Goal: Information Seeking & Learning: Check status

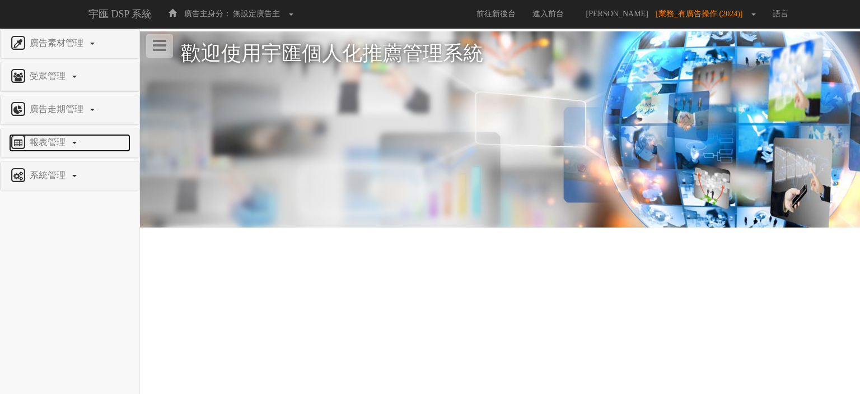
click at [68, 137] on span "報表管理" at bounding box center [49, 142] width 44 height 10
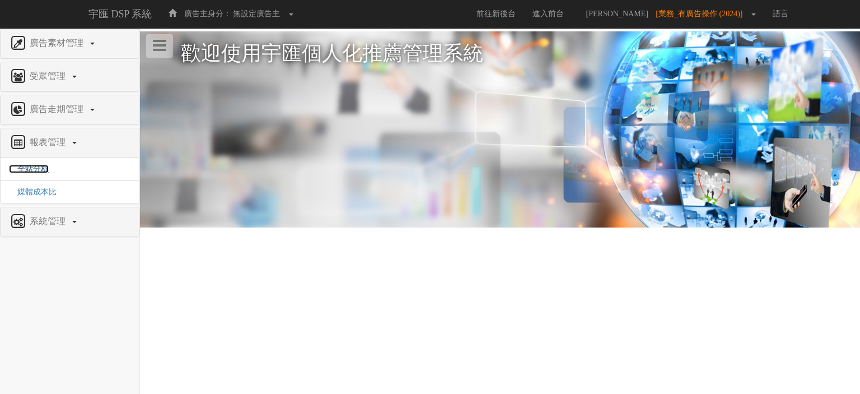
click at [38, 167] on span "全站分析" at bounding box center [29, 169] width 40 height 8
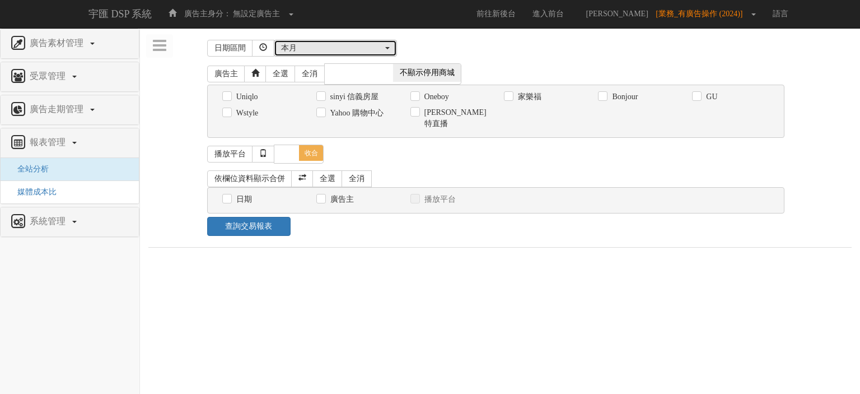
click at [340, 52] on div "本月" at bounding box center [332, 48] width 102 height 11
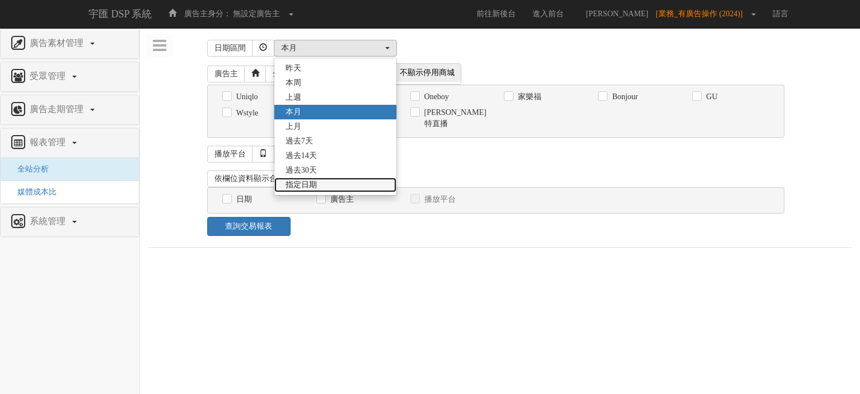
click at [335, 181] on link "指定日期" at bounding box center [335, 185] width 122 height 15
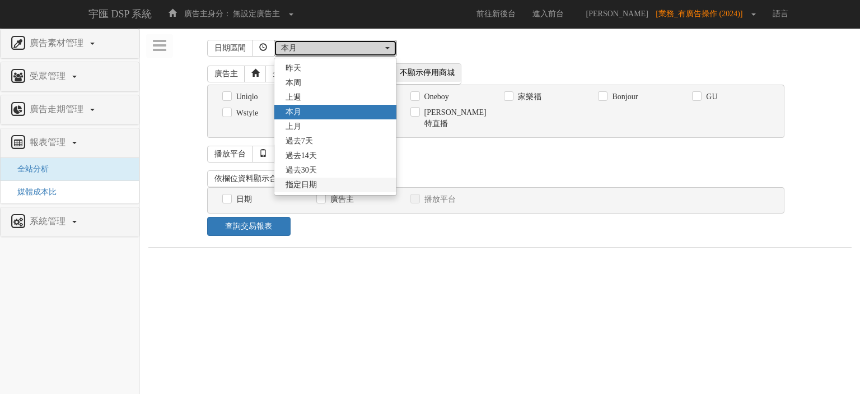
select select "Custom"
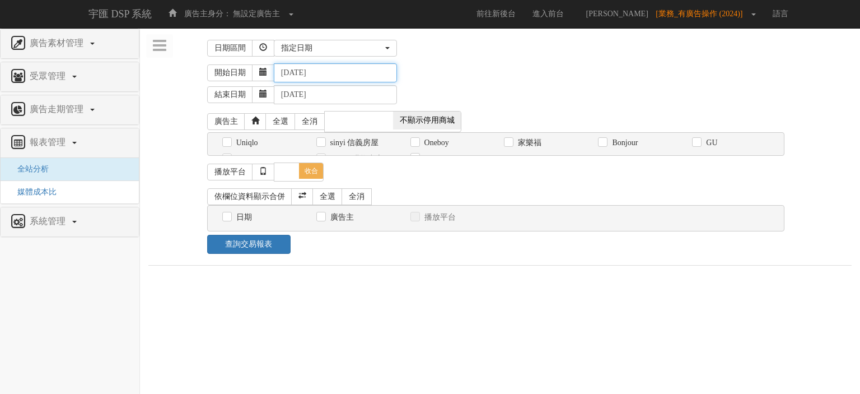
click at [330, 73] on input "2025-09-04" at bounding box center [335, 72] width 123 height 19
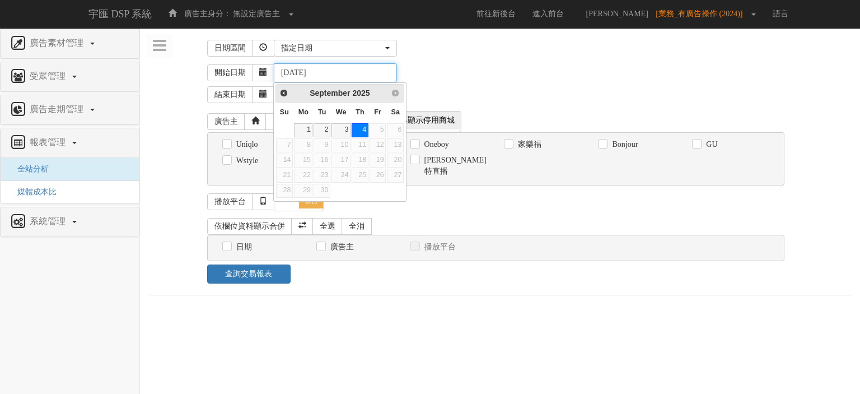
click at [296, 73] on input "2025-09-04" at bounding box center [335, 72] width 123 height 19
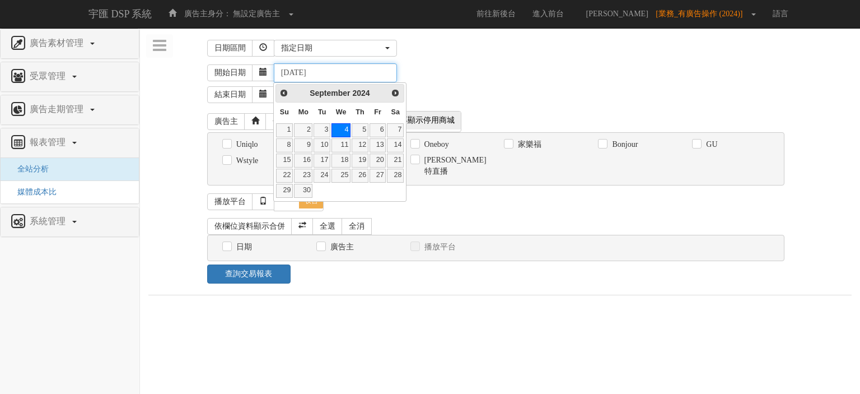
click at [311, 74] on input "2024-09-04" at bounding box center [335, 72] width 123 height 19
click at [305, 126] on link "1" at bounding box center [303, 130] width 18 height 14
type input "2024-01-01"
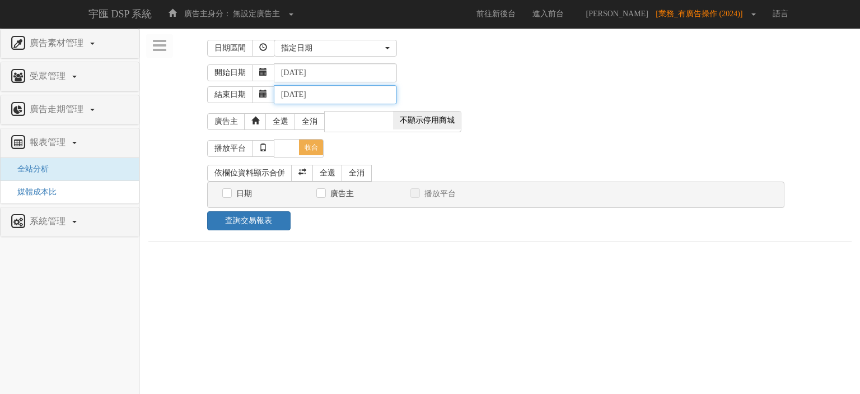
click at [347, 88] on input "2025-09-04" at bounding box center [335, 94] width 123 height 19
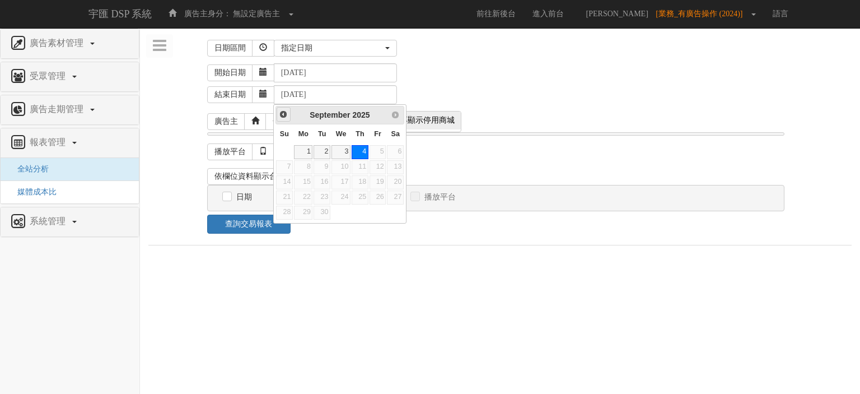
click at [284, 115] on span "Prev" at bounding box center [283, 114] width 9 height 9
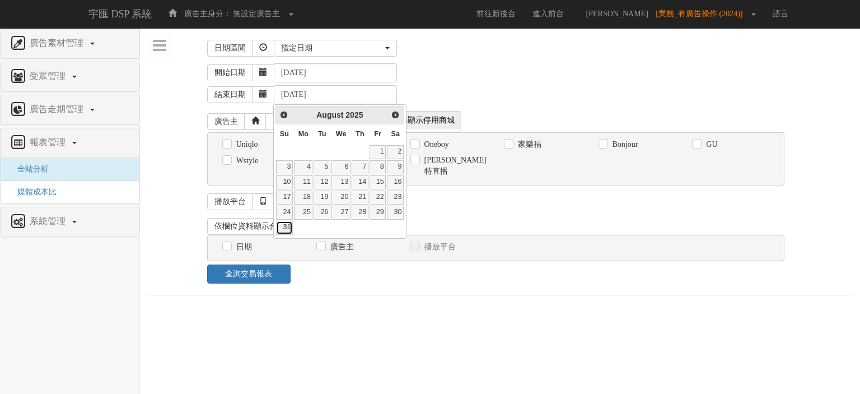
click at [290, 227] on link "31" at bounding box center [284, 228] width 17 height 14
type input "2025-08-31"
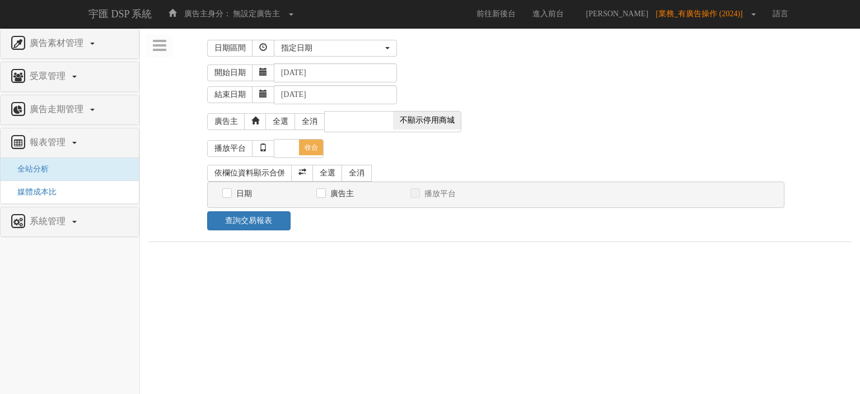
click at [569, 79] on div "開始日期 2024-01-01" at bounding box center [529, 72] width 645 height 19
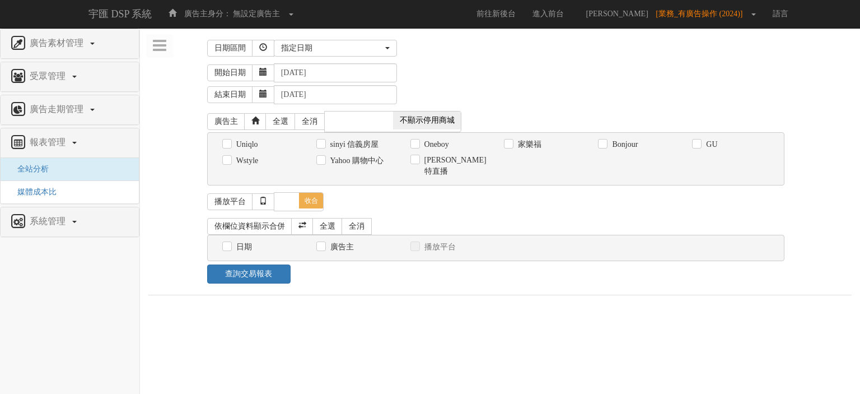
click at [426, 141] on label "Oneboy" at bounding box center [435, 144] width 27 height 11
click at [418, 141] on input "Oneboy" at bounding box center [413, 144] width 7 height 7
checkbox input "true"
click at [326, 221] on link "全選" at bounding box center [327, 226] width 30 height 17
checkbox input "true"
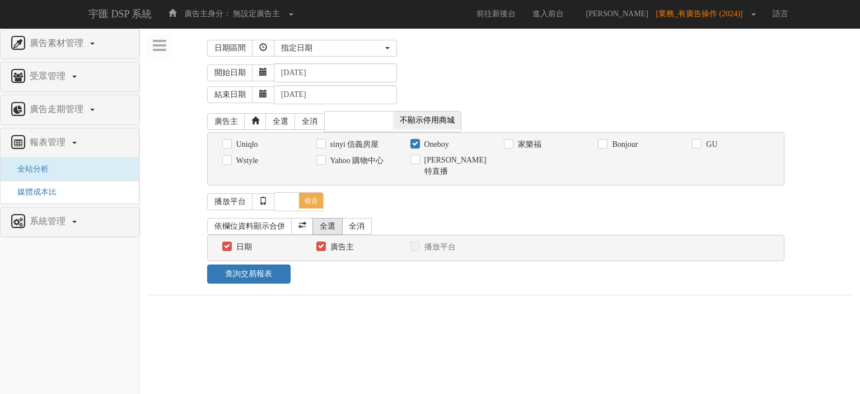
checkbox input "true"
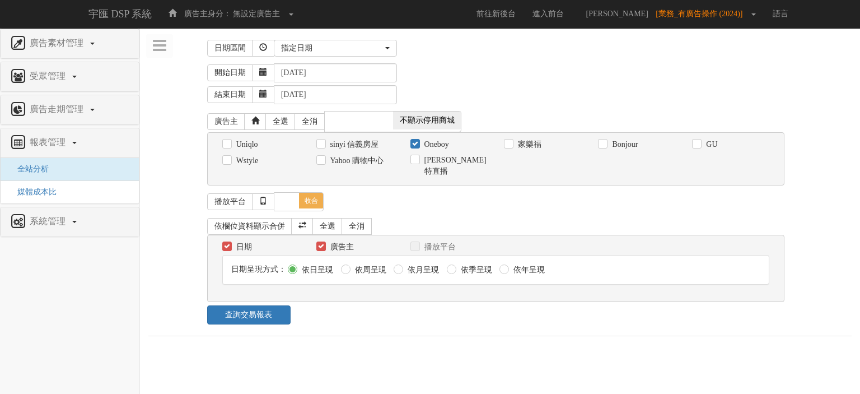
click at [418, 264] on label "依月呈現" at bounding box center [422, 269] width 34 height 11
click at [401, 266] on input "依月呈現" at bounding box center [397, 269] width 7 height 7
radio input "true"
click at [258, 307] on link "查詢交易報表" at bounding box center [248, 314] width 83 height 19
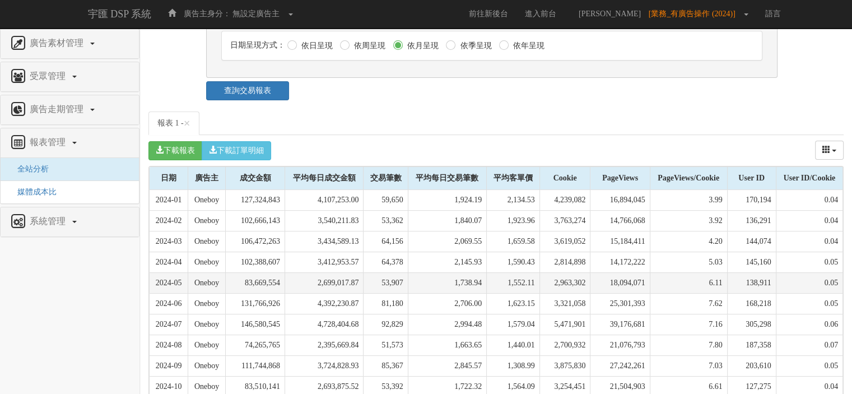
scroll to position [475, 0]
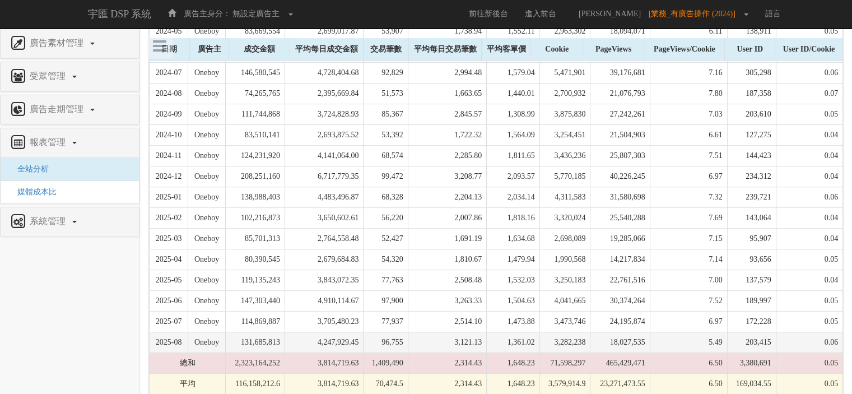
click at [336, 332] on td "4,247,929.45" at bounding box center [324, 342] width 78 height 21
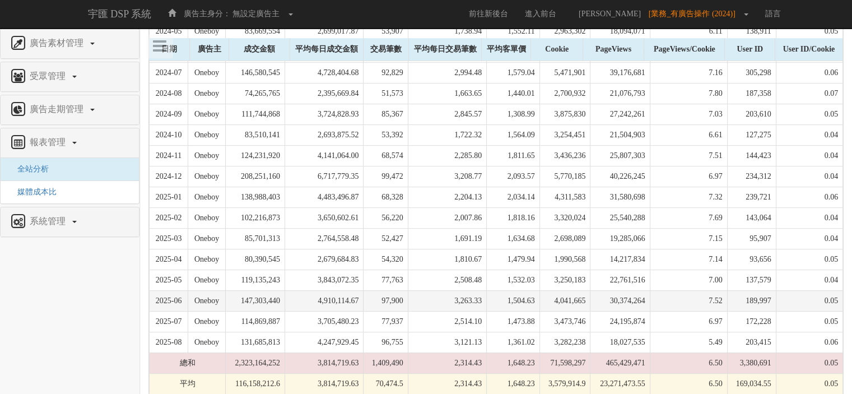
click at [493, 292] on td "1,504.63" at bounding box center [513, 300] width 53 height 21
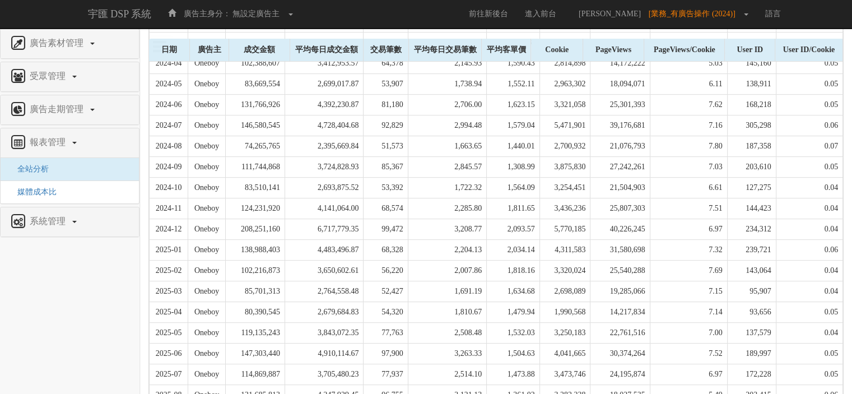
scroll to position [421, 0]
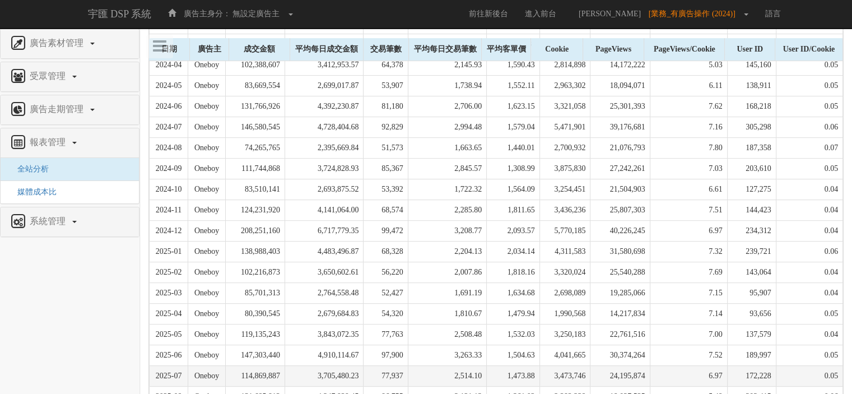
click at [338, 365] on td "3,705,480.23" at bounding box center [324, 375] width 78 height 21
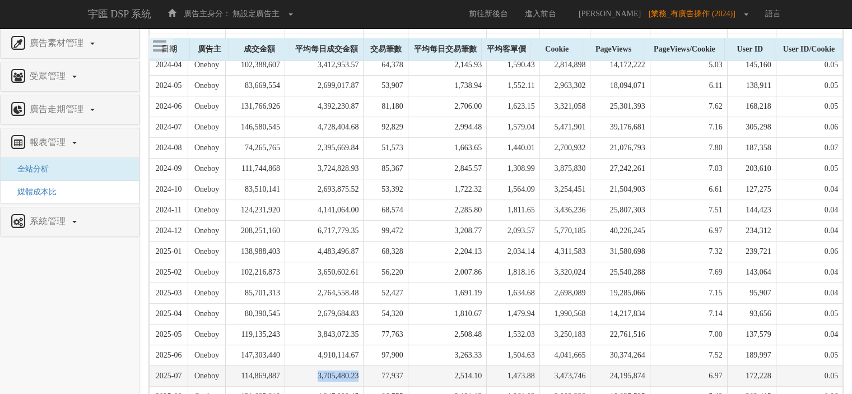
click at [338, 365] on td "3,705,480.23" at bounding box center [324, 375] width 78 height 21
click at [437, 365] on td "2,514.10" at bounding box center [447, 375] width 78 height 21
click at [496, 366] on td "1,473.88" at bounding box center [513, 375] width 53 height 21
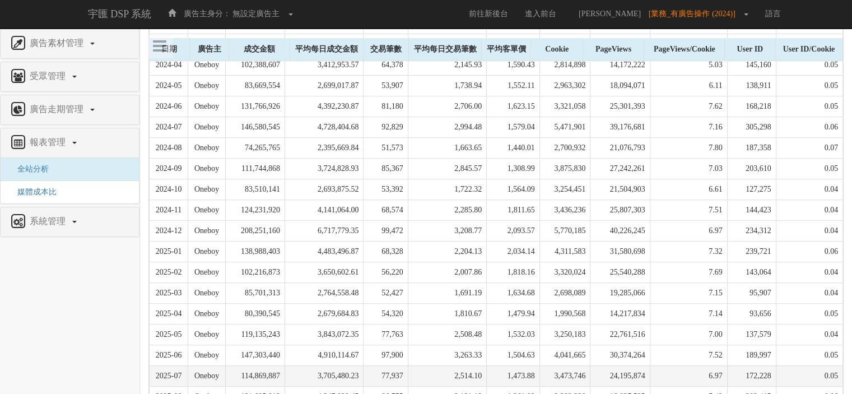
click at [469, 367] on td "2,514.10" at bounding box center [447, 375] width 78 height 21
click at [400, 365] on td "77,937" at bounding box center [385, 375] width 44 height 21
click at [327, 365] on td "3,705,480.23" at bounding box center [324, 375] width 78 height 21
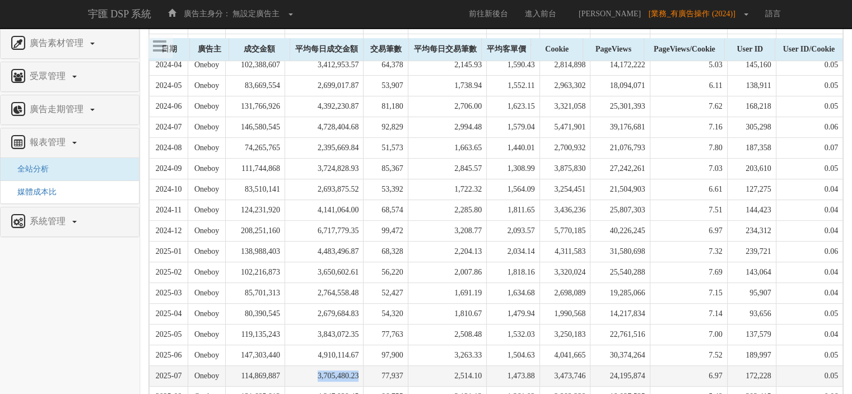
click at [327, 365] on td "3,705,480.23" at bounding box center [324, 375] width 78 height 21
click at [337, 365] on td "3,705,480.23" at bounding box center [324, 375] width 78 height 21
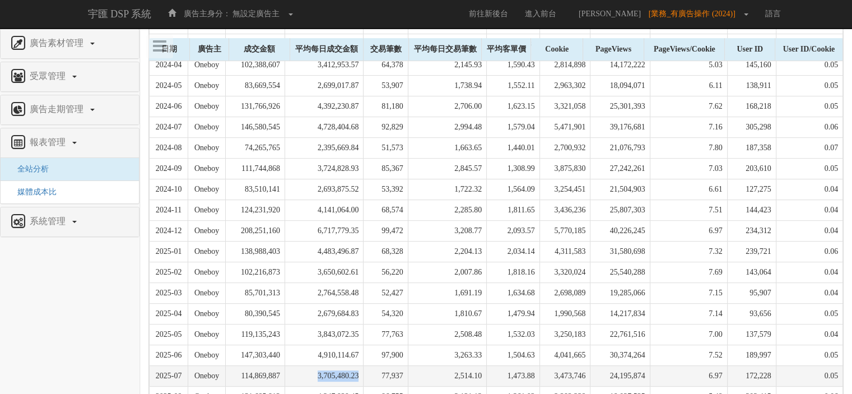
click at [337, 365] on td "3,705,480.23" at bounding box center [324, 375] width 78 height 21
click at [339, 365] on td "3,705,480.23" at bounding box center [324, 375] width 78 height 21
click at [269, 365] on td "114,869,887" at bounding box center [254, 375] width 59 height 21
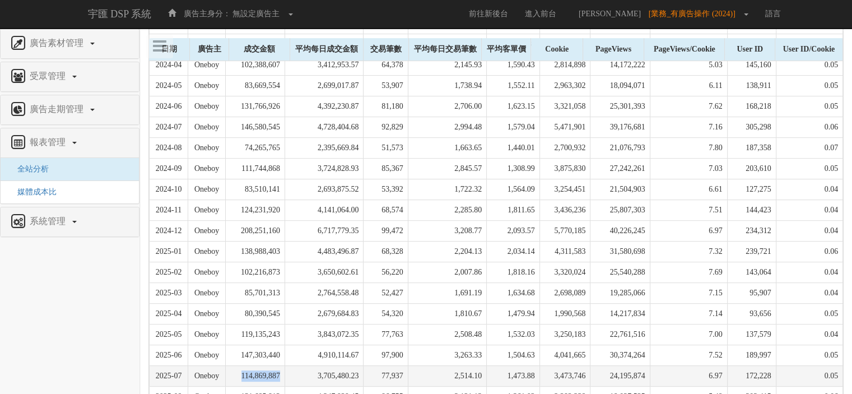
click at [269, 365] on td "114,869,887" at bounding box center [254, 375] width 59 height 21
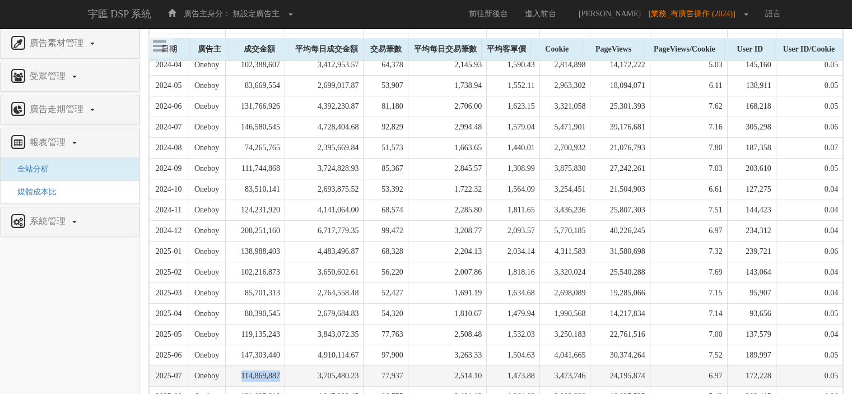
click at [269, 365] on td "114,869,887" at bounding box center [254, 375] width 59 height 21
click at [333, 365] on td "3,705,480.23" at bounding box center [324, 375] width 78 height 21
click at [278, 365] on td "114,869,887" at bounding box center [254, 375] width 59 height 21
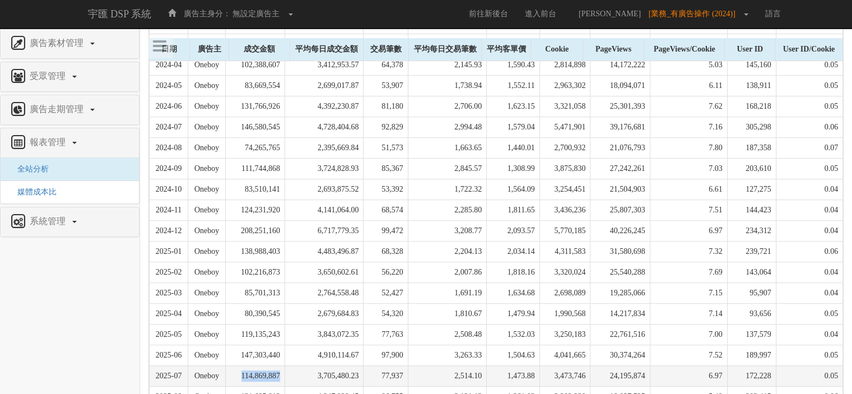
click at [278, 365] on td "114,869,887" at bounding box center [254, 375] width 59 height 21
click at [338, 365] on td "3,705,480.23" at bounding box center [324, 375] width 78 height 21
